Goal: Task Accomplishment & Management: Manage account settings

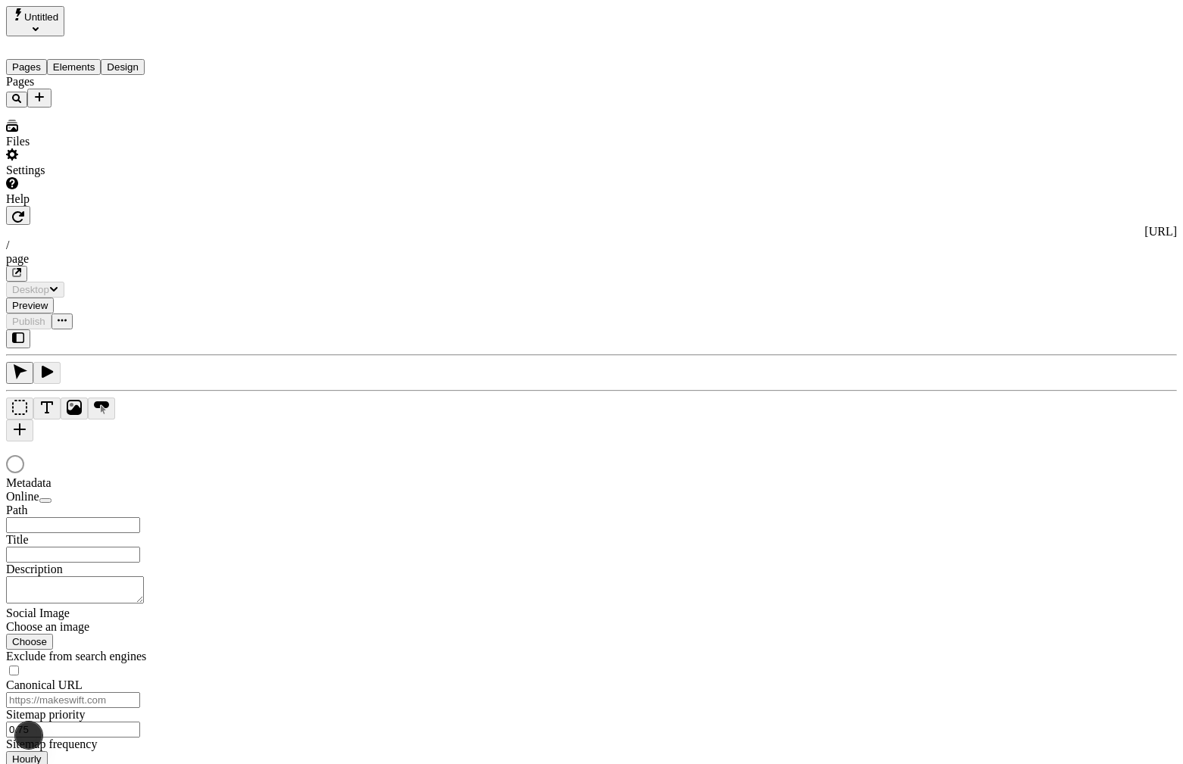
type input "/page"
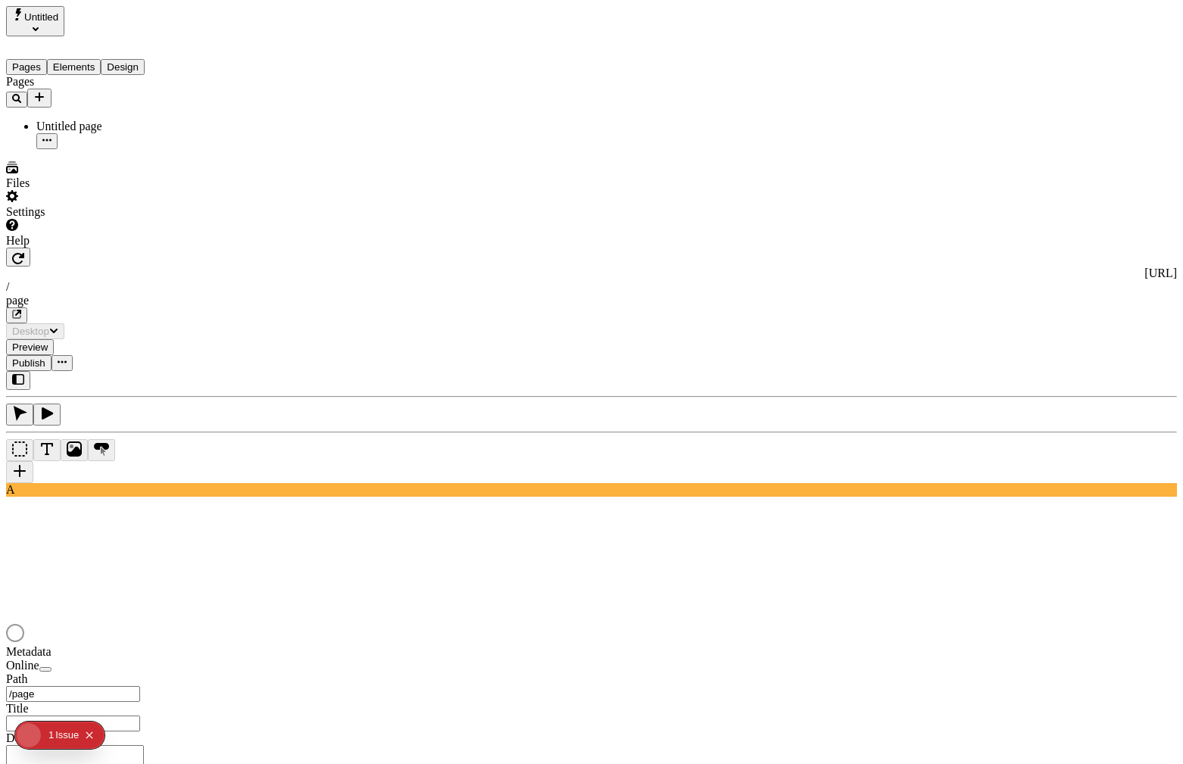
click at [139, 219] on div "Settings" at bounding box center [103, 204] width 194 height 29
